Goal: Task Accomplishment & Management: Manage account settings

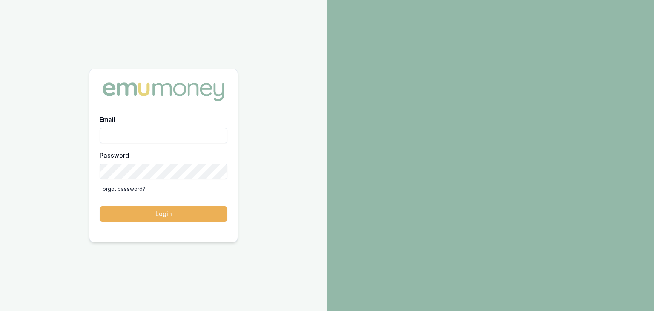
click at [131, 136] on input "Email" at bounding box center [164, 135] width 128 height 15
type input "baron.ketterman@emumoney.com.au"
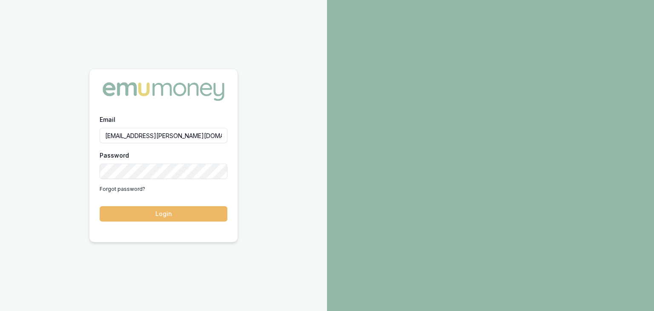
click at [162, 212] on button "Login" at bounding box center [164, 213] width 128 height 15
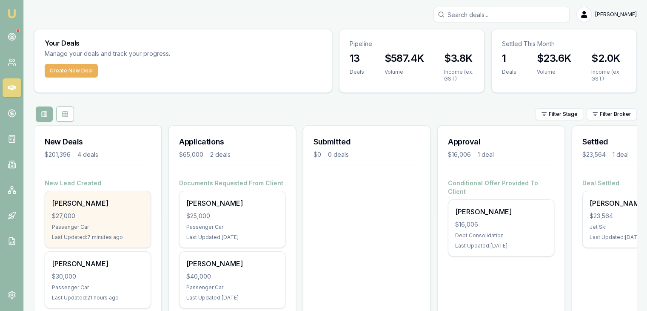
click at [90, 217] on div "$27,000" at bounding box center [98, 215] width 92 height 9
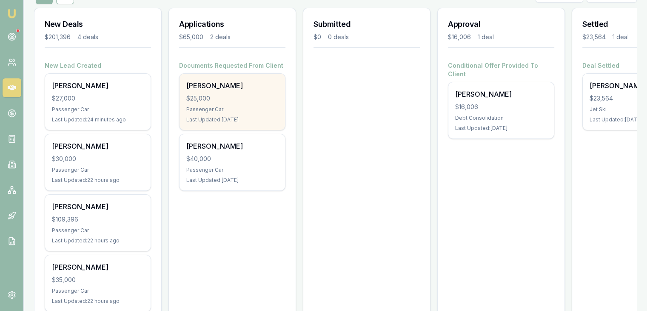
scroll to position [128, 0]
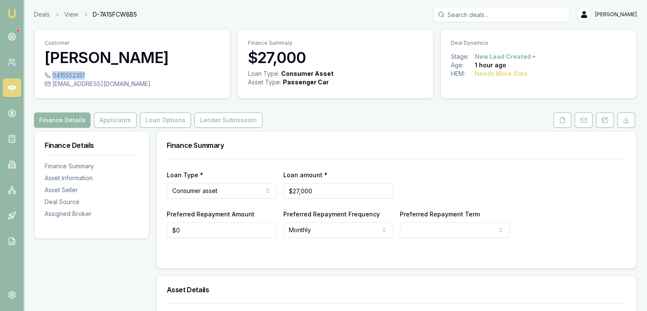
drag, startPoint x: 53, startPoint y: 75, endPoint x: 85, endPoint y: 72, distance: 32.4
click at [86, 74] on div "0415552351" at bounding box center [132, 75] width 175 height 9
drag, startPoint x: 53, startPoint y: 74, endPoint x: 86, endPoint y: 74, distance: 32.8
click at [86, 74] on div "0415552351" at bounding box center [132, 75] width 175 height 9
copy div "0415552351"
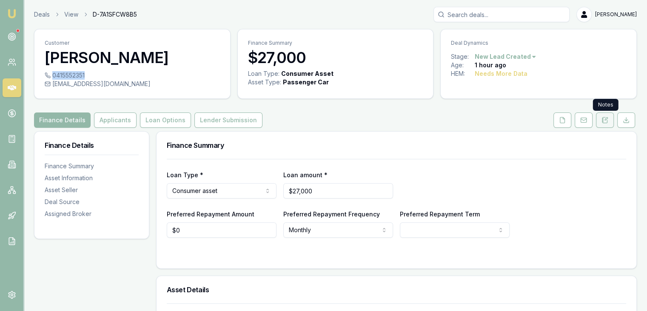
click at [604, 120] on icon at bounding box center [605, 120] width 7 height 7
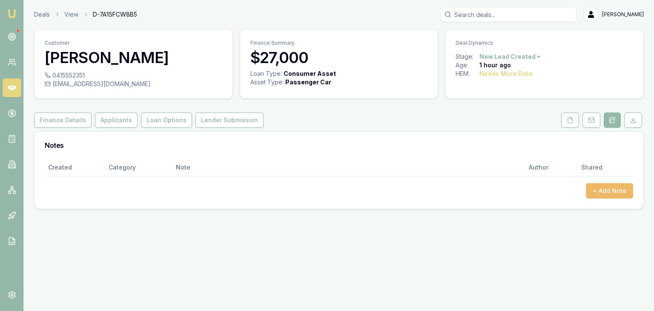
click at [601, 193] on button "+ Add Note" at bounding box center [609, 190] width 47 height 15
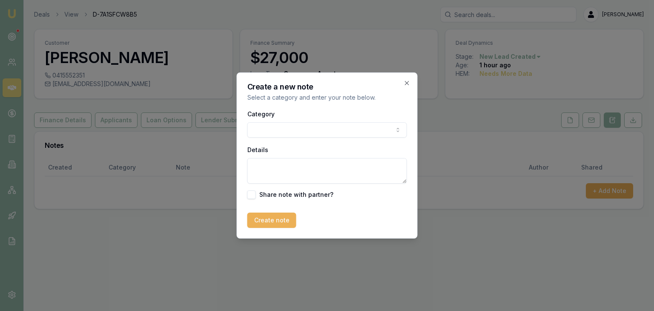
click at [366, 128] on body "Emu Broker Deals View D-7A1SFCW8B5 Baron Ketterman Toggle Menu Customer Jacklyn…" at bounding box center [327, 155] width 654 height 311
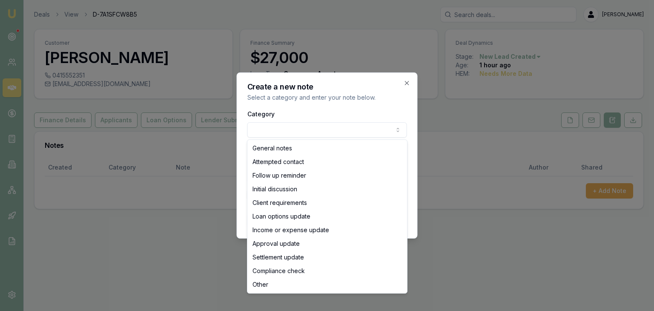
select select "ATTEMPTED_CONTACT"
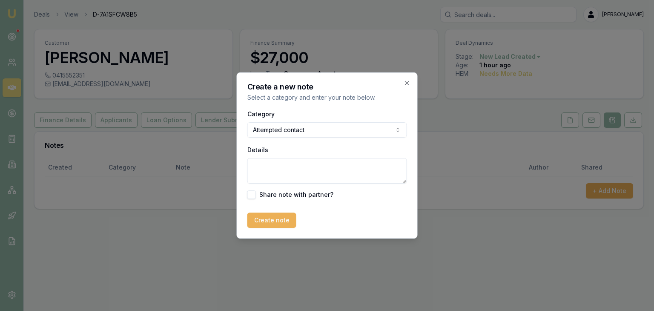
click at [260, 167] on textarea "Details" at bounding box center [327, 171] width 160 height 26
type textarea "Sent SMS"
click at [269, 222] on button "Create note" at bounding box center [271, 219] width 49 height 15
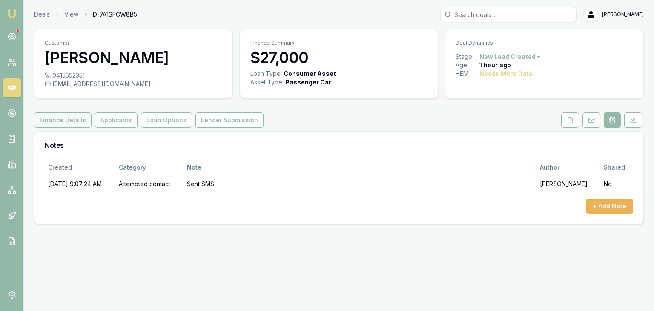
click at [74, 121] on button "Finance Details" at bounding box center [62, 119] width 57 height 15
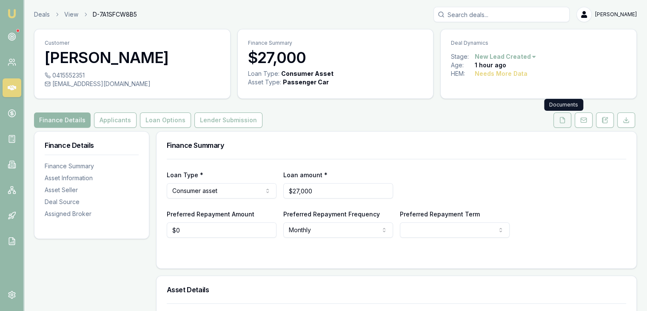
click at [562, 122] on icon at bounding box center [562, 120] width 7 height 7
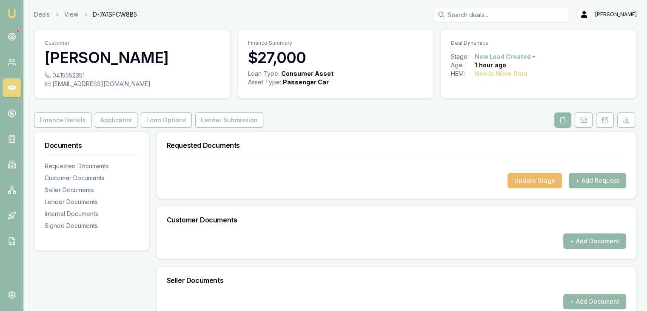
click at [527, 181] on button "Update Stage" at bounding box center [535, 180] width 54 height 15
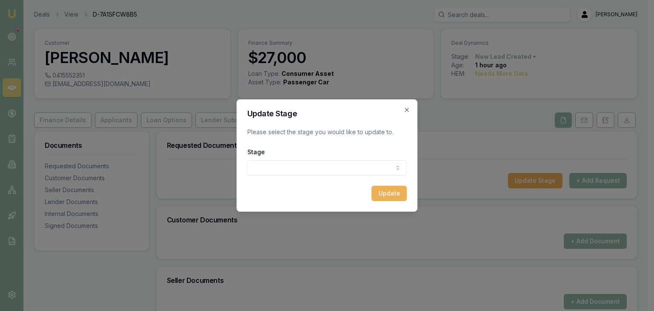
click at [287, 167] on body "Emu Broker Deals View D-7A1SFCW8B5 Baron Ketterman Toggle Menu Customer Jacklyn…" at bounding box center [323, 155] width 647 height 311
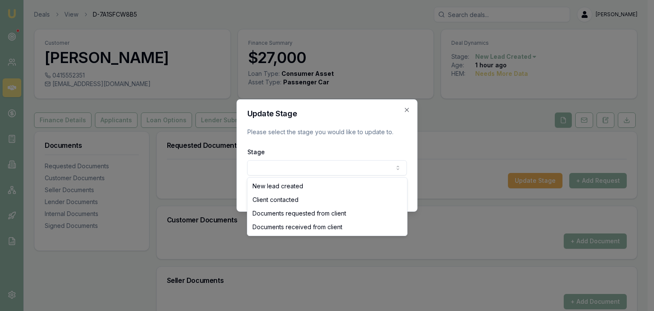
select select "DOCUMENTS_REQUESTED_FROM_CLIENT"
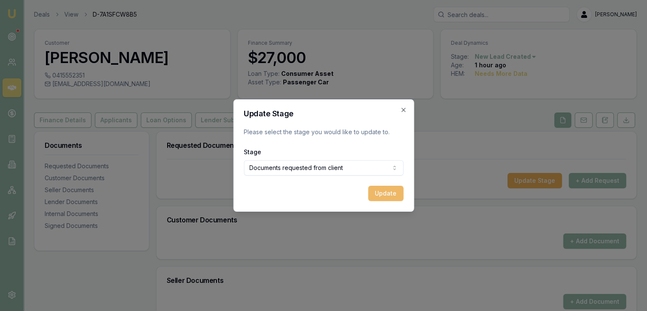
click at [389, 194] on button "Update" at bounding box center [385, 193] width 35 height 15
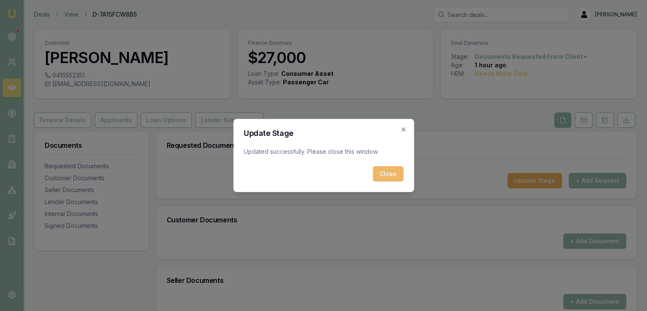
click at [393, 172] on button "Close" at bounding box center [388, 173] width 31 height 15
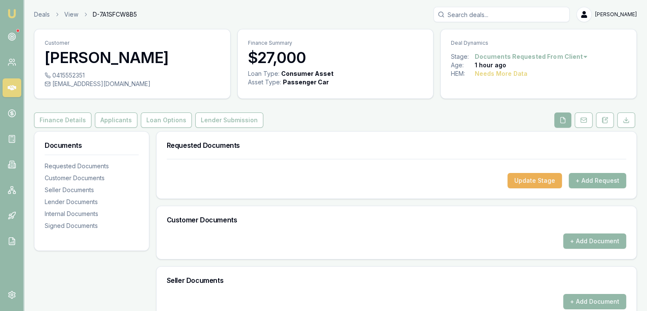
click at [593, 182] on button "+ Add Request" at bounding box center [597, 180] width 57 height 15
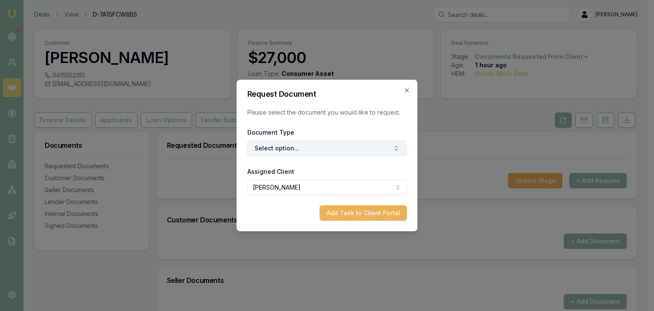
click at [325, 147] on button "Select option..." at bounding box center [327, 147] width 160 height 15
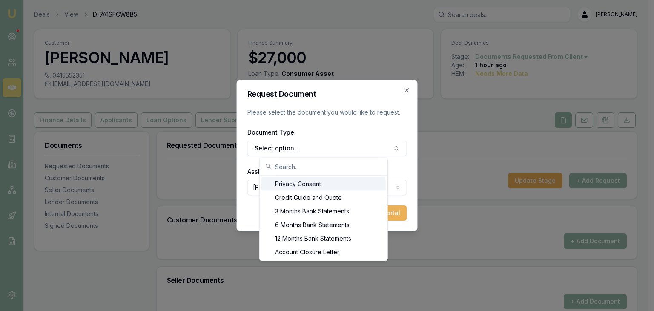
click at [292, 184] on div "Privacy Consent" at bounding box center [323, 184] width 124 height 14
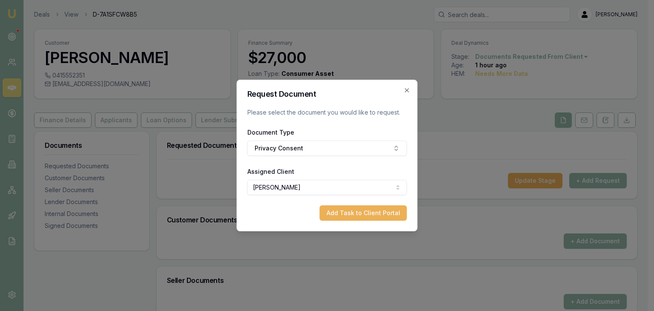
click at [348, 214] on button "Add Task to Client Portal" at bounding box center [363, 212] width 87 height 15
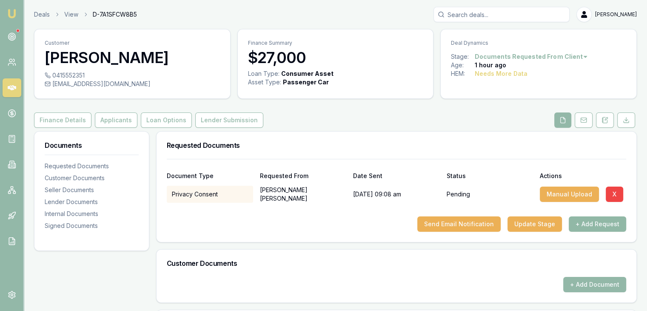
click at [590, 222] on button "+ Add Request" at bounding box center [597, 223] width 57 height 15
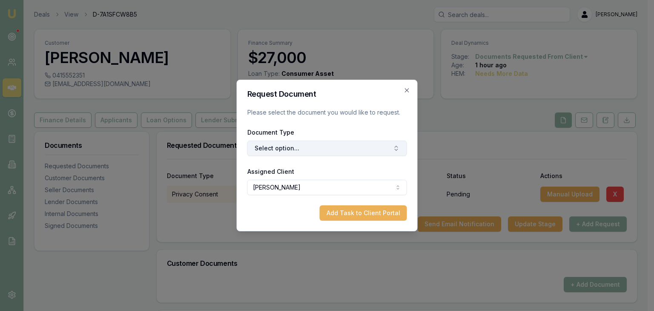
click at [297, 147] on button "Select option..." at bounding box center [327, 147] width 160 height 15
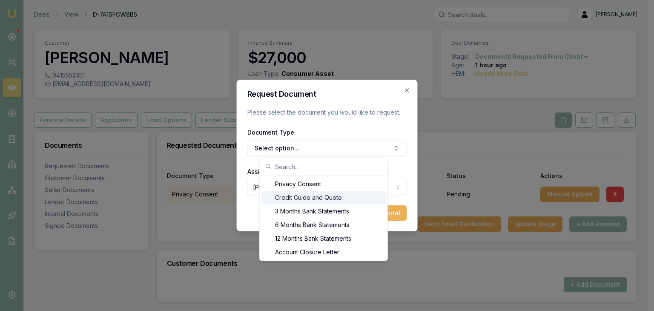
click at [283, 197] on div "Credit Guide and Quote" at bounding box center [323, 198] width 124 height 14
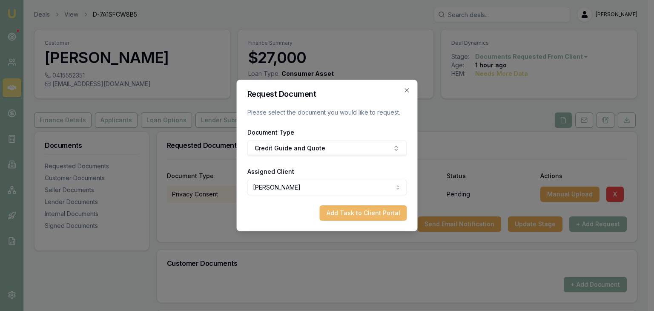
click at [346, 215] on button "Add Task to Client Portal" at bounding box center [363, 212] width 87 height 15
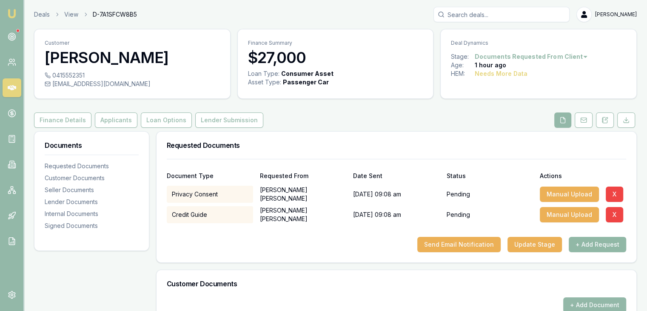
click at [592, 242] on button "+ Add Request" at bounding box center [597, 244] width 57 height 15
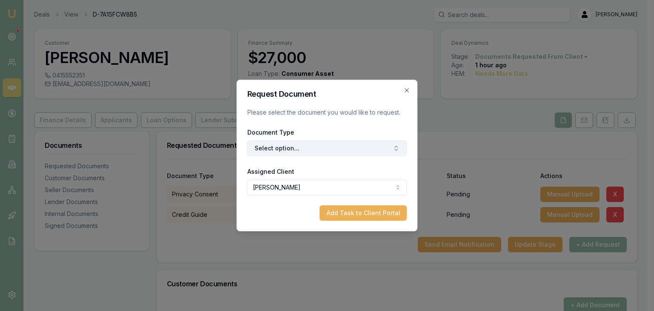
click at [291, 146] on button "Select option..." at bounding box center [327, 147] width 160 height 15
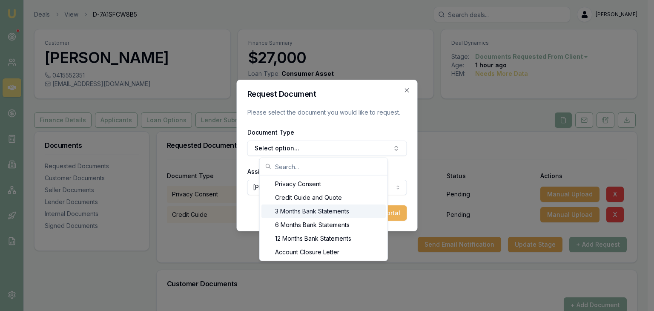
click at [284, 210] on div "3 Months Bank Statements" at bounding box center [323, 211] width 124 height 14
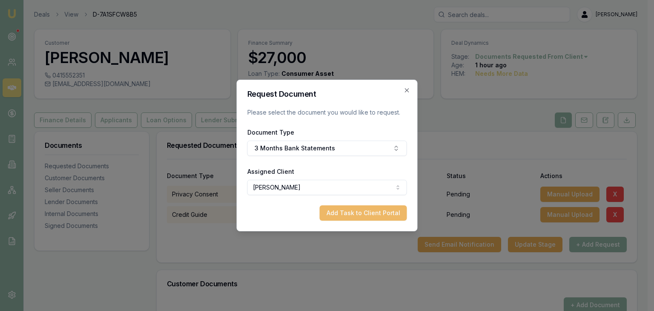
click at [353, 211] on button "Add Task to Client Portal" at bounding box center [363, 212] width 87 height 15
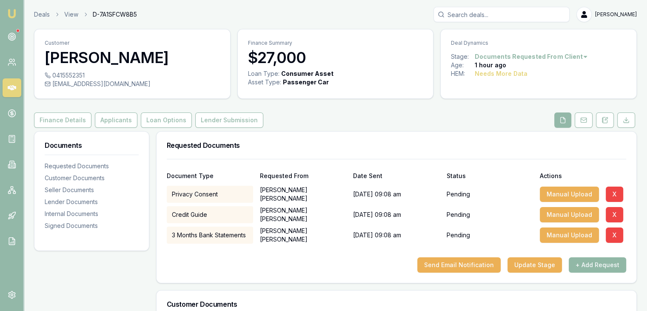
click at [587, 265] on button "+ Add Request" at bounding box center [597, 264] width 57 height 15
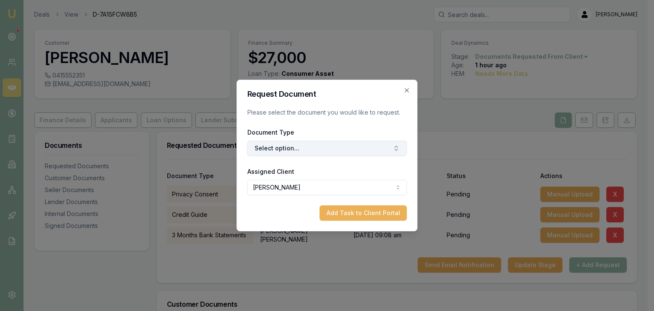
click at [304, 146] on button "Select option..." at bounding box center [327, 147] width 160 height 15
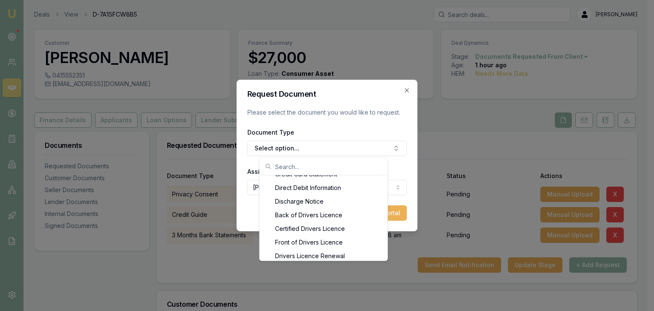
scroll to position [409, 0]
click at [324, 239] on div "Front of Drivers Licence" at bounding box center [323, 238] width 124 height 14
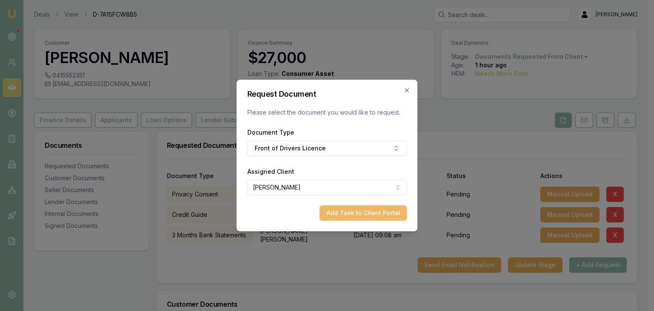
click at [344, 214] on button "Add Task to Client Portal" at bounding box center [363, 212] width 87 height 15
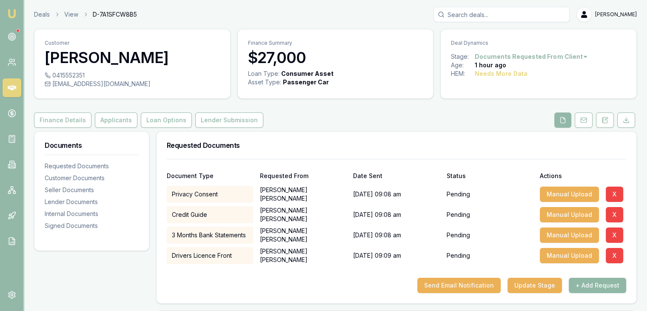
click at [585, 284] on button "+ Add Request" at bounding box center [597, 284] width 57 height 15
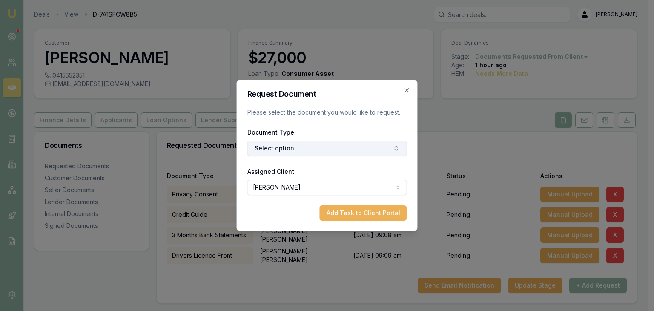
click at [312, 147] on button "Select option..." at bounding box center [327, 147] width 160 height 15
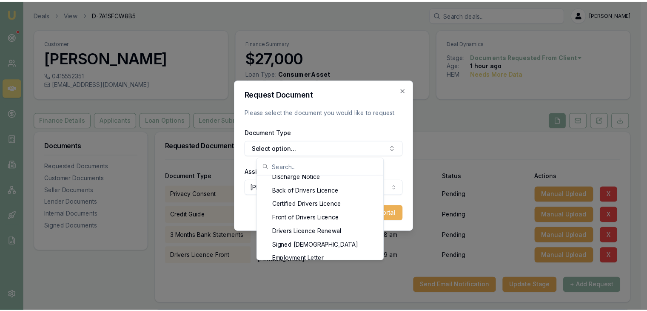
scroll to position [429, 0]
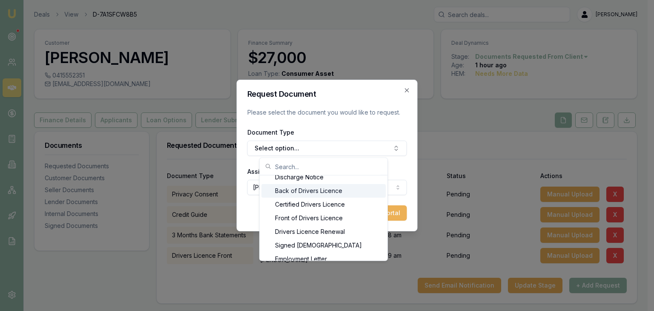
click at [300, 190] on div "Back of Drivers Licence" at bounding box center [323, 191] width 124 height 14
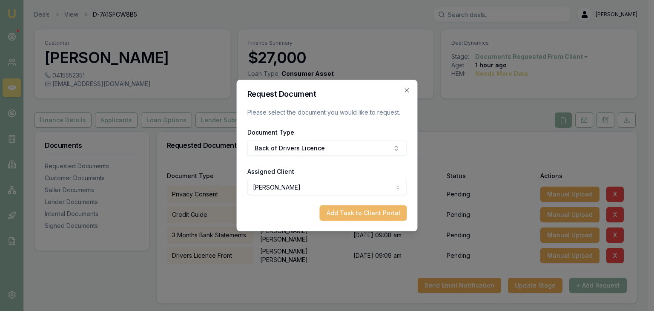
click at [343, 214] on button "Add Task to Client Portal" at bounding box center [363, 212] width 87 height 15
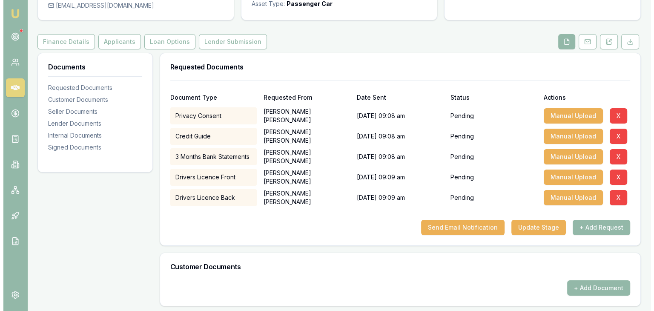
scroll to position [85, 0]
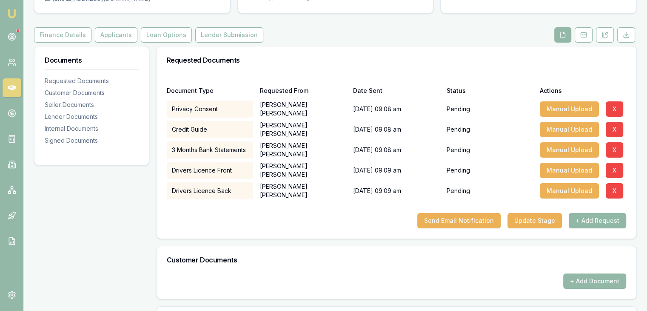
click at [597, 218] on button "+ Add Request" at bounding box center [597, 220] width 57 height 15
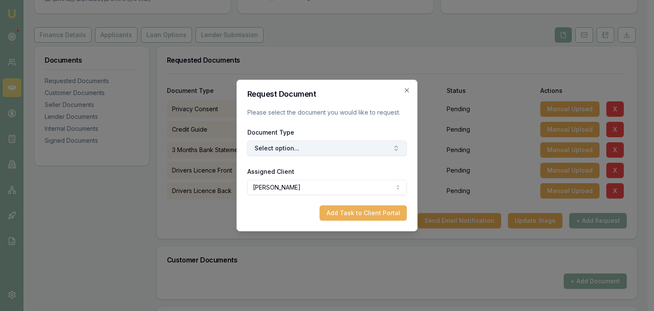
click at [330, 146] on button "Select option..." at bounding box center [327, 147] width 160 height 15
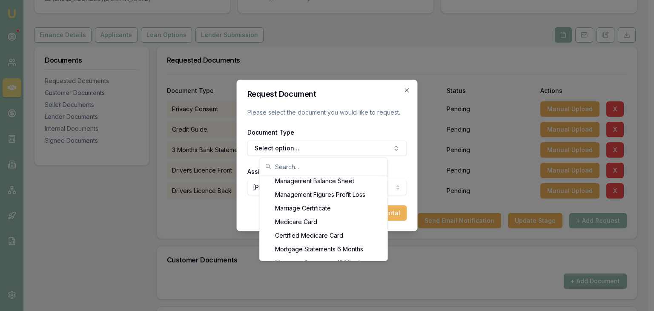
scroll to position [623, 0]
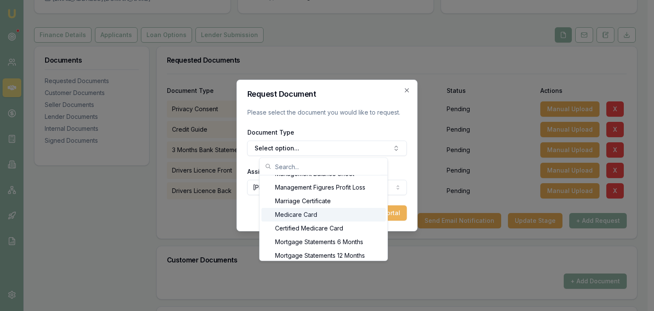
click at [305, 214] on div "Medicare Card" at bounding box center [323, 215] width 124 height 14
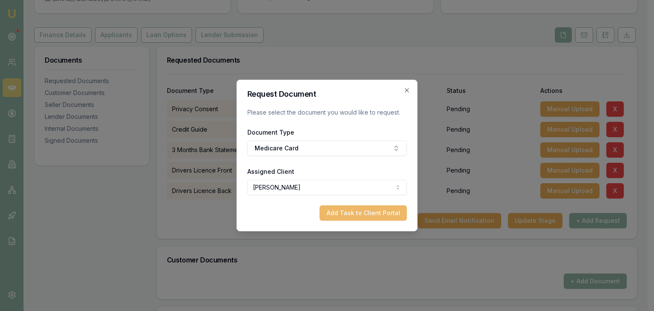
click at [349, 213] on button "Add Task to Client Portal" at bounding box center [363, 212] width 87 height 15
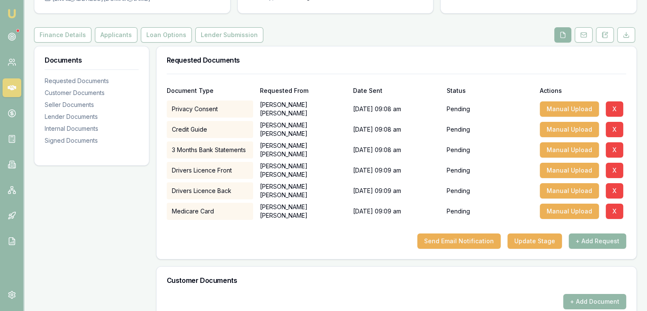
click at [586, 240] on button "+ Add Request" at bounding box center [597, 240] width 57 height 15
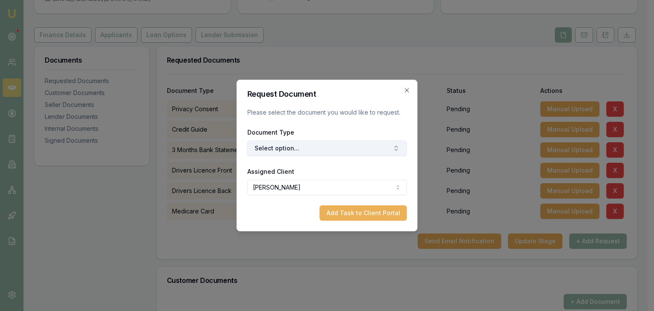
click at [393, 149] on icon "button" at bounding box center [396, 148] width 7 height 7
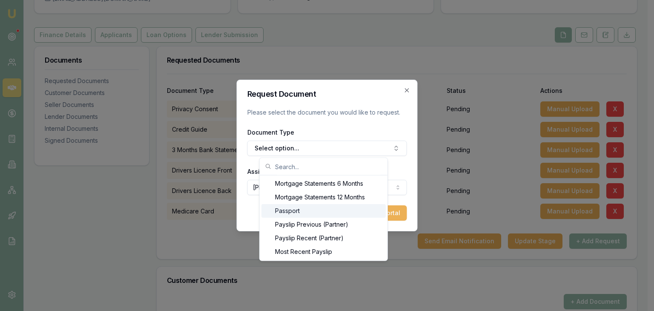
scroll to position [698, 0]
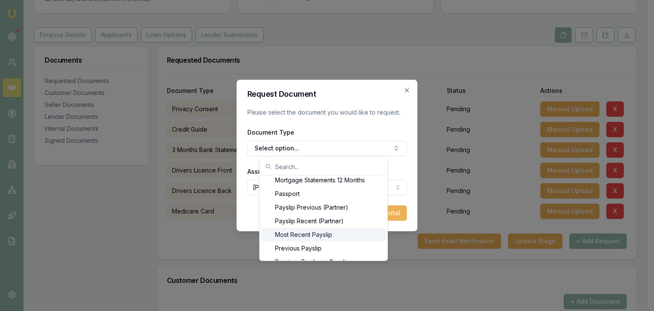
click at [315, 234] on div "Most Recent Payslip" at bounding box center [323, 235] width 124 height 14
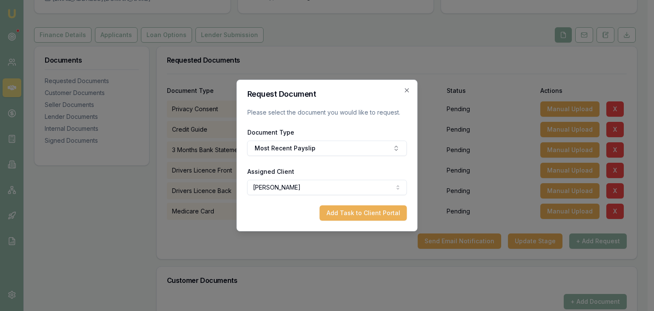
click at [373, 213] on button "Add Task to Client Portal" at bounding box center [363, 212] width 87 height 15
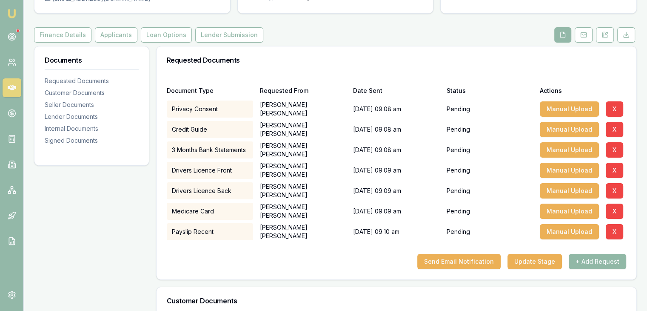
click at [588, 259] on button "+ Add Request" at bounding box center [597, 261] width 57 height 15
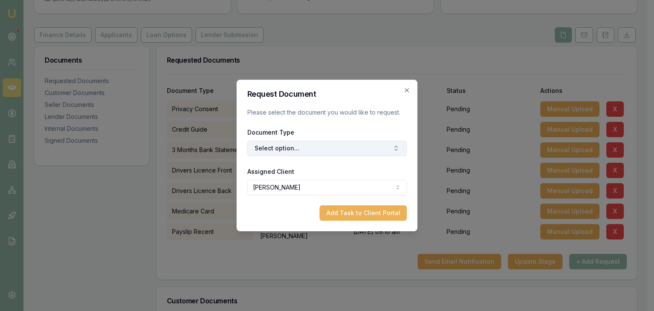
click at [310, 148] on button "Select option..." at bounding box center [327, 147] width 160 height 15
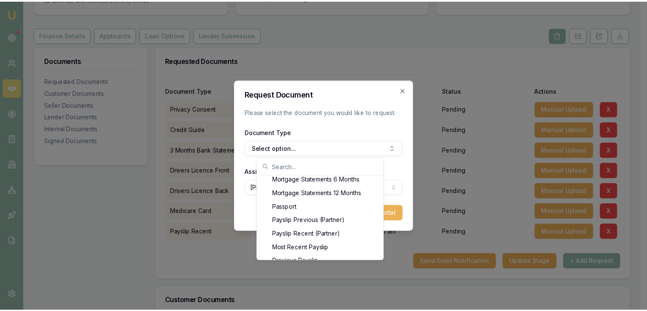
scroll to position [734, 0]
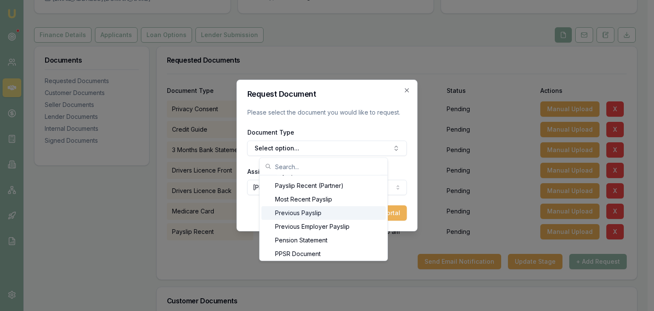
click at [295, 211] on div "Previous Payslip" at bounding box center [323, 213] width 124 height 14
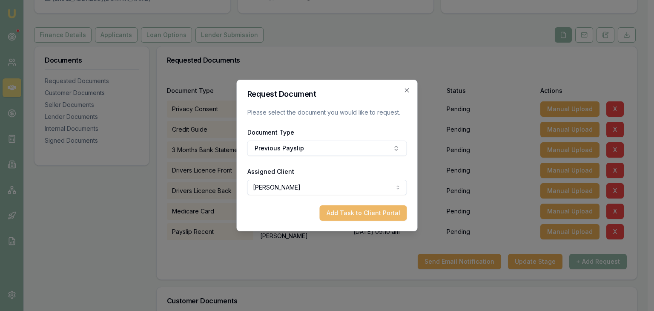
click at [358, 211] on button "Add Task to Client Portal" at bounding box center [363, 212] width 87 height 15
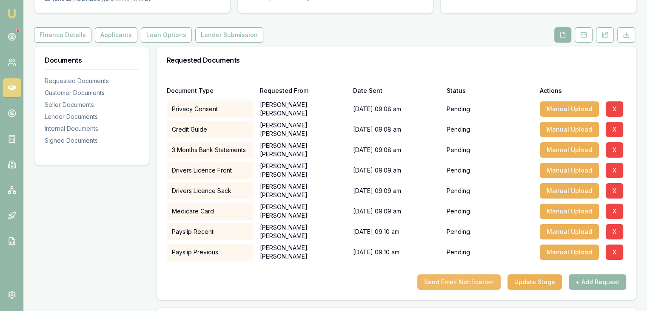
click at [458, 280] on button "Send Email Notification" at bounding box center [458, 281] width 83 height 15
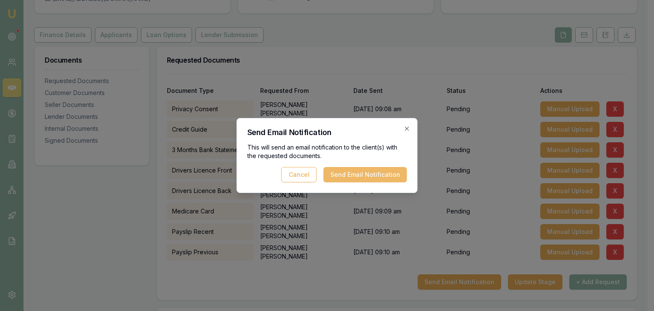
click at [345, 174] on button "Send Email Notification" at bounding box center [364, 174] width 83 height 15
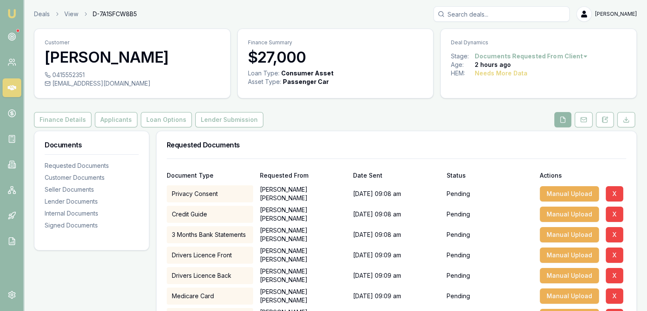
scroll to position [0, 0]
click at [13, 85] on icon at bounding box center [12, 87] width 9 height 9
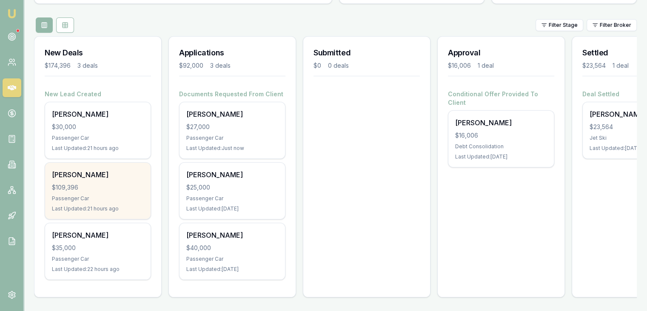
scroll to position [52, 0]
